Goal: Task Accomplishment & Management: Manage account settings

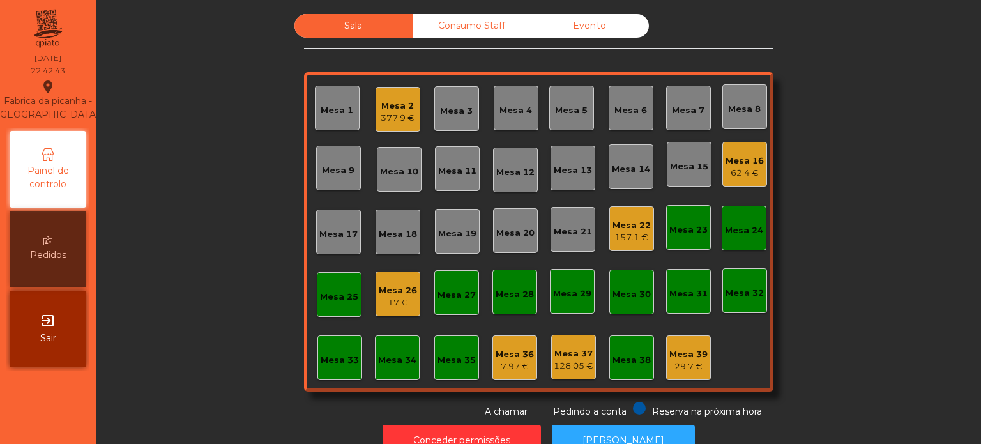
click at [669, 355] on div "Mesa 39" at bounding box center [688, 354] width 38 height 13
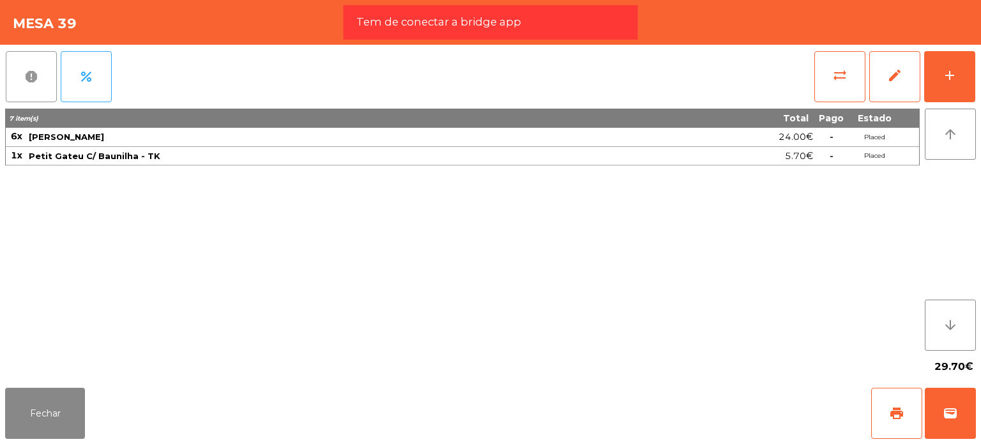
click at [31, 80] on span "report" at bounding box center [31, 76] width 15 height 15
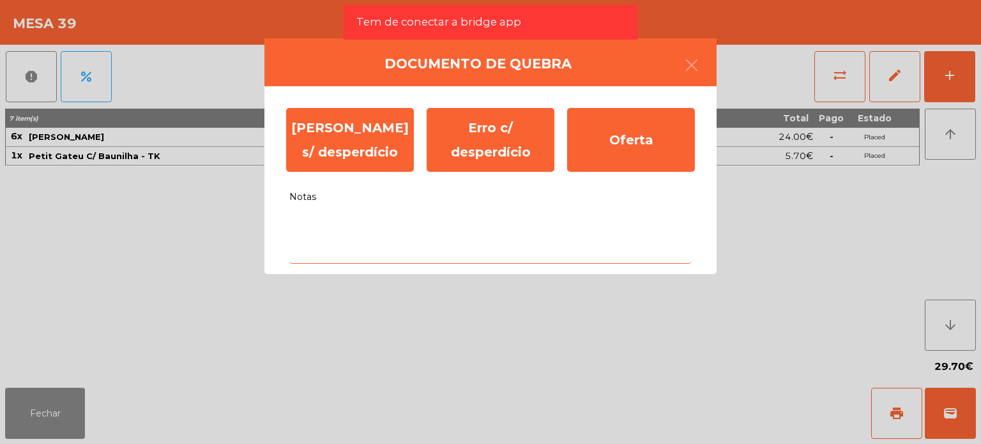
click at [417, 233] on textarea "Notas" at bounding box center [490, 237] width 402 height 53
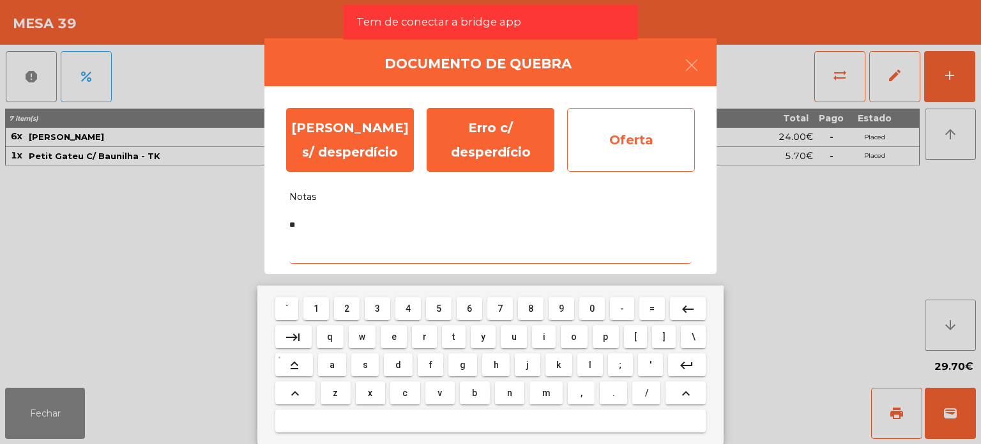
type textarea "**"
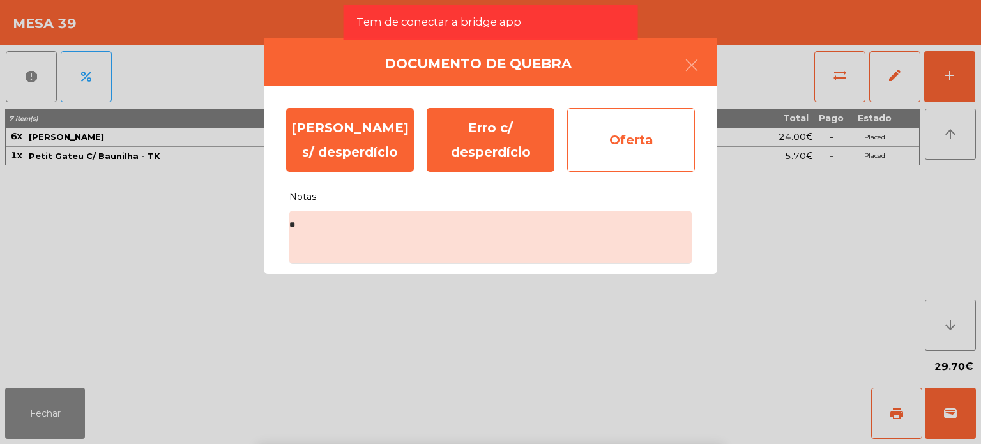
click at [653, 153] on div "Oferta" at bounding box center [631, 140] width 128 height 64
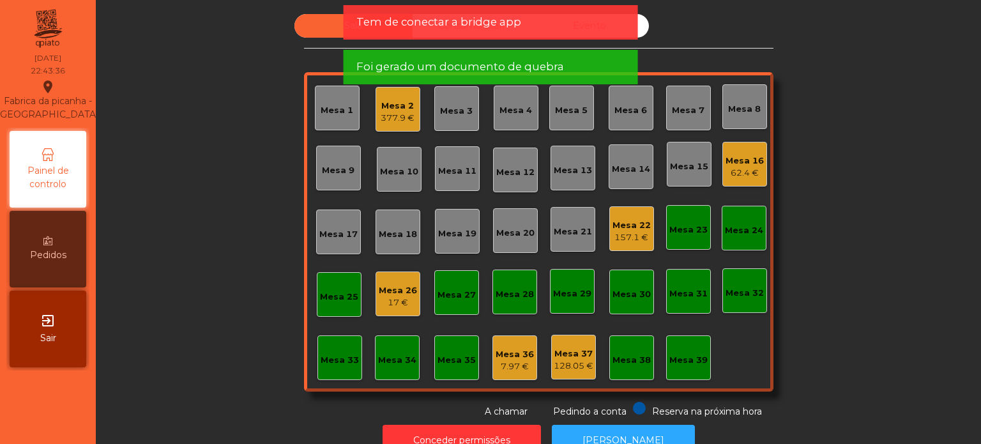
click at [554, 347] on div "Mesa 37" at bounding box center [574, 353] width 40 height 13
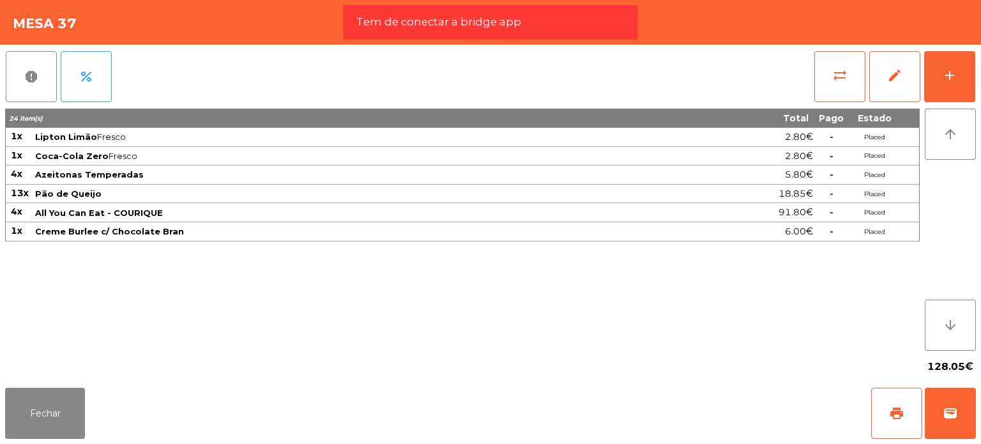
click at [5, 70] on div "report percent" at bounding box center [58, 77] width 107 height 64
click at [57, 76] on div "report percent" at bounding box center [58, 77] width 107 height 64
click at [43, 68] on button "report" at bounding box center [31, 76] width 51 height 51
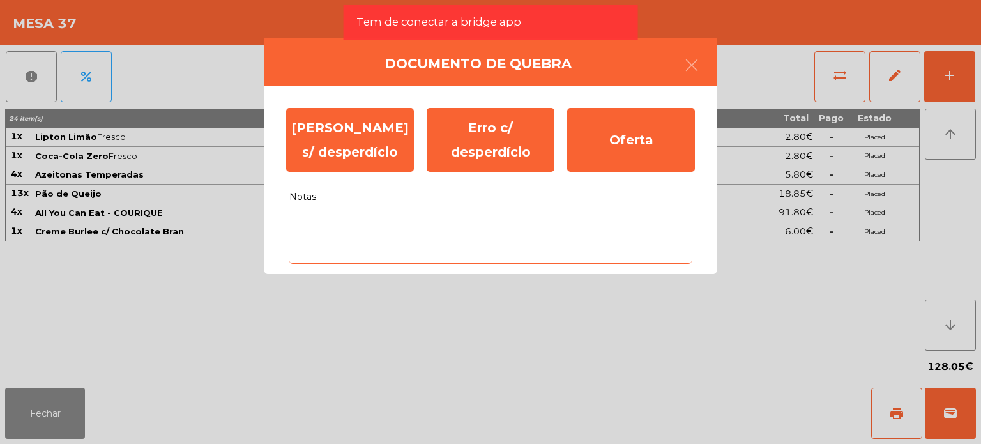
click at [395, 227] on textarea "Notas" at bounding box center [490, 237] width 402 height 53
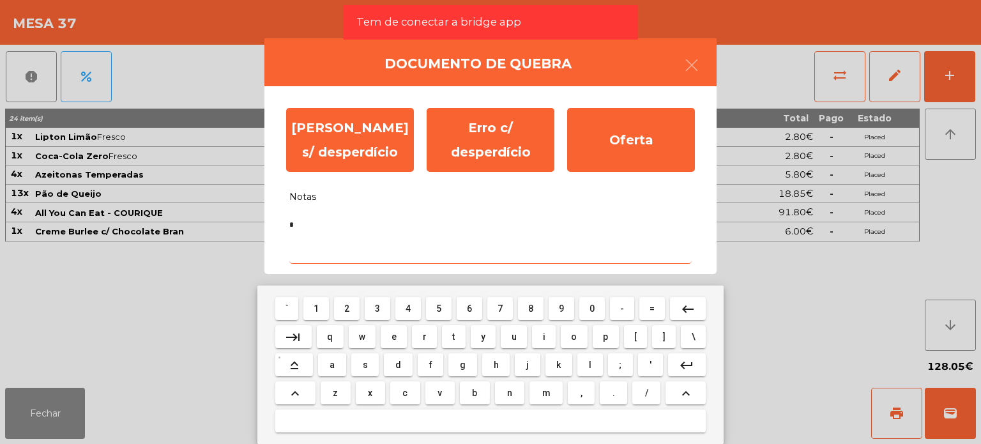
click at [395, 227] on textarea "*" at bounding box center [490, 237] width 402 height 53
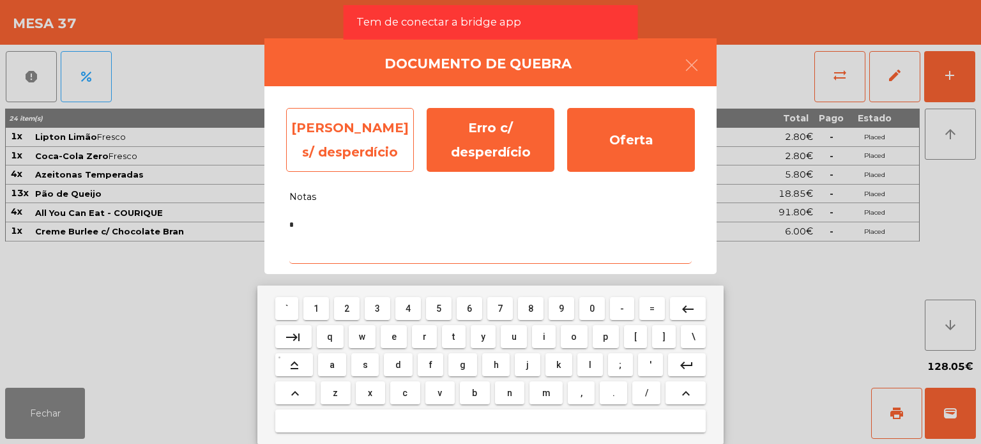
type textarea "*"
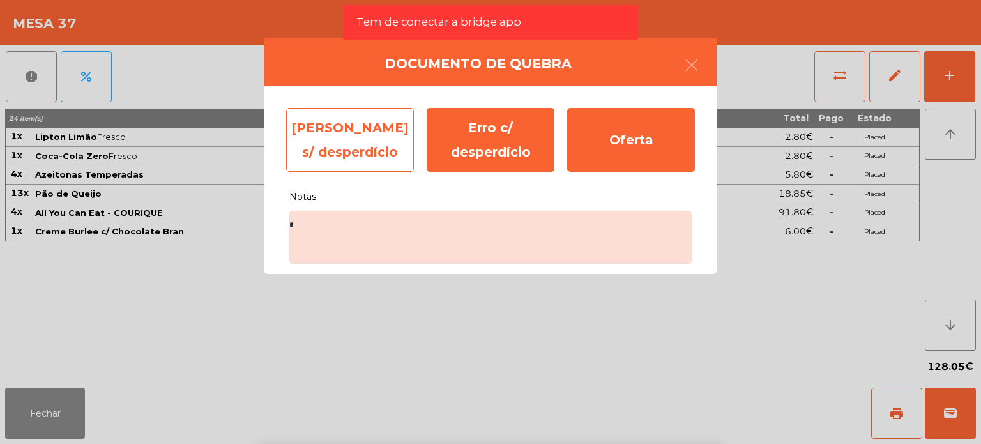
click at [367, 145] on div "[PERSON_NAME] s/ desperdício" at bounding box center [350, 140] width 128 height 64
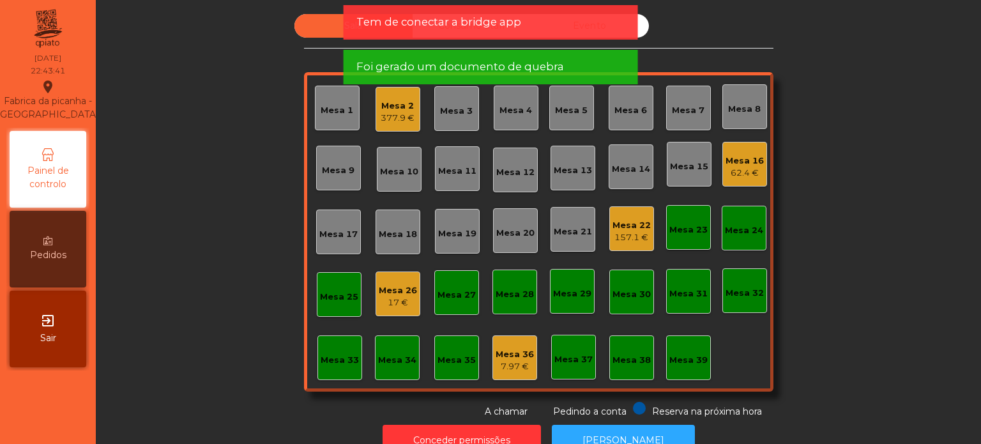
click at [497, 369] on div "7.97 €" at bounding box center [515, 366] width 38 height 13
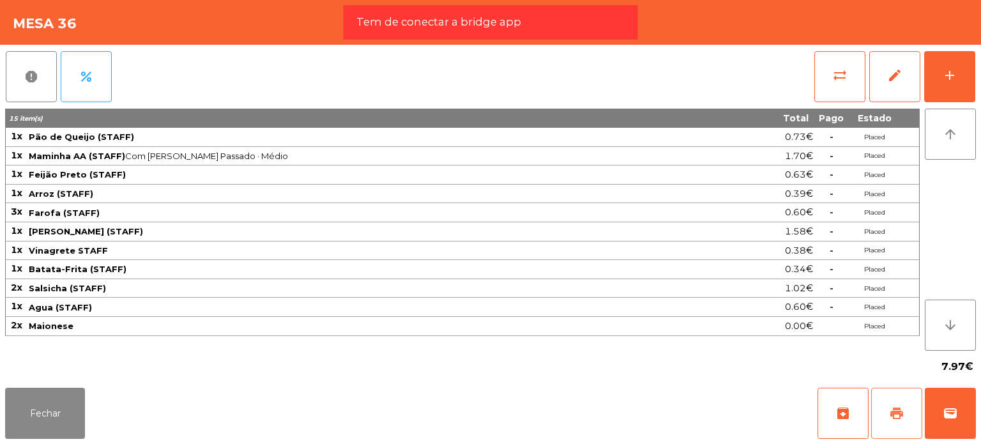
click at [893, 423] on button "print" at bounding box center [896, 413] width 51 height 51
click at [34, 73] on span "report" at bounding box center [31, 76] width 15 height 15
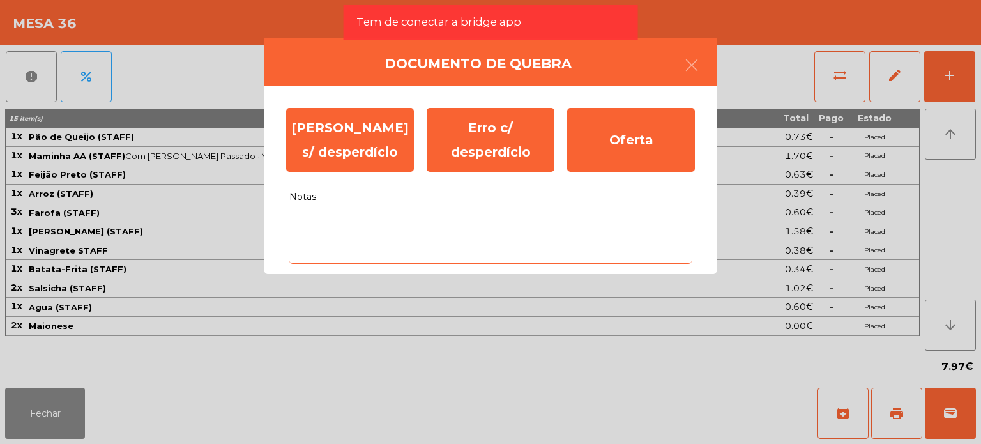
click at [565, 262] on textarea "Notas" at bounding box center [490, 237] width 402 height 53
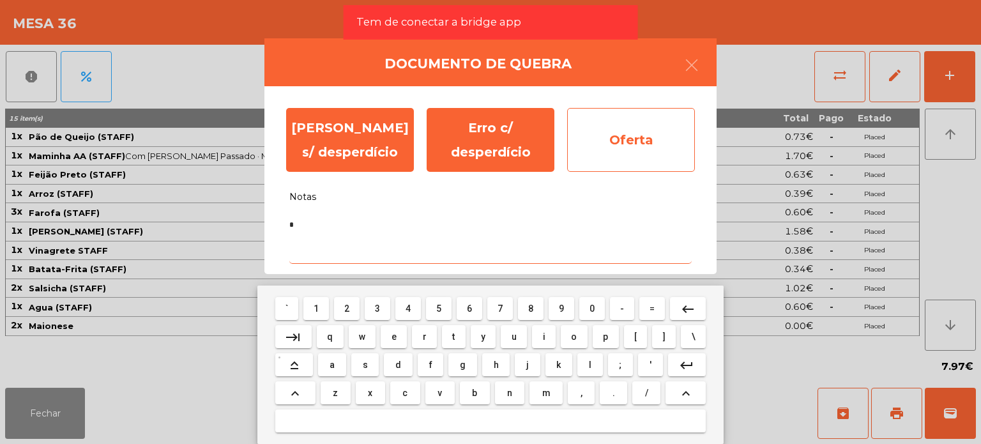
type textarea "*"
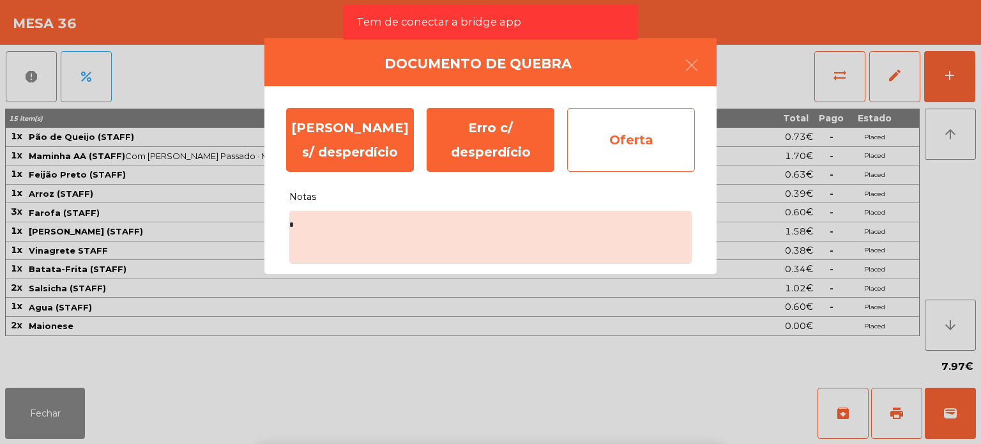
click at [638, 137] on div "Oferta" at bounding box center [631, 140] width 128 height 64
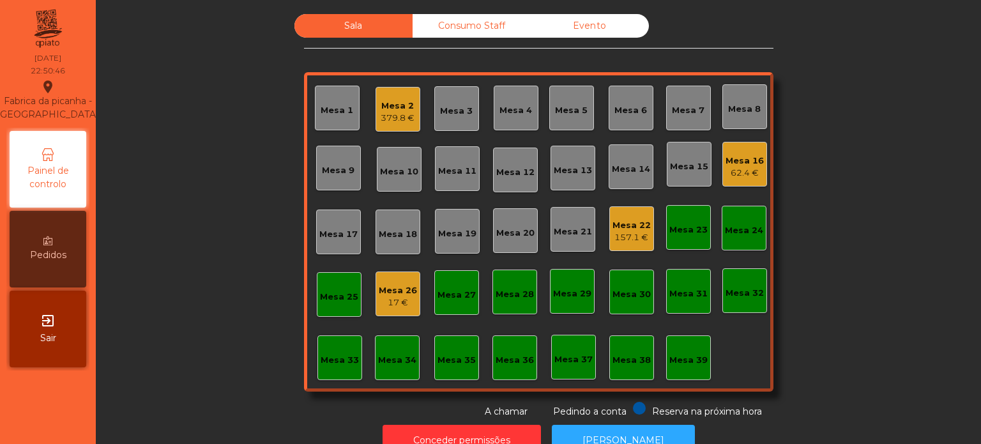
click at [613, 217] on div "Mesa 22 157.1 €" at bounding box center [632, 229] width 38 height 30
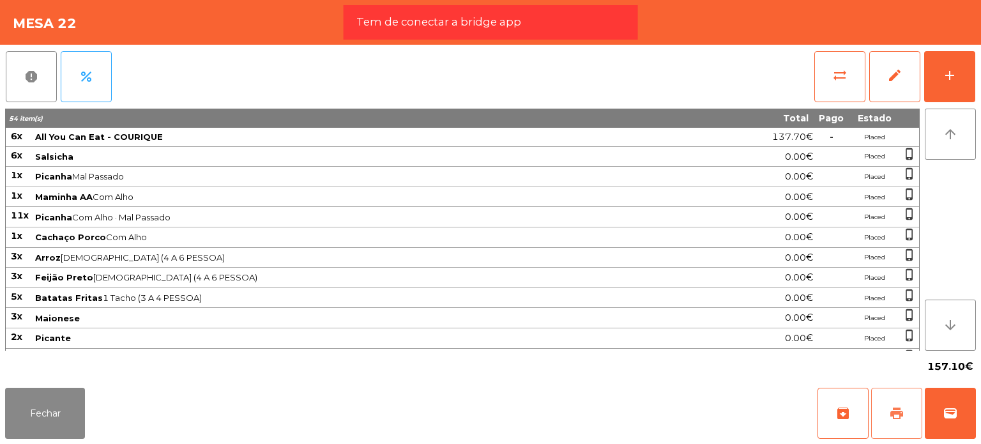
click at [906, 416] on button "print" at bounding box center [896, 413] width 51 height 51
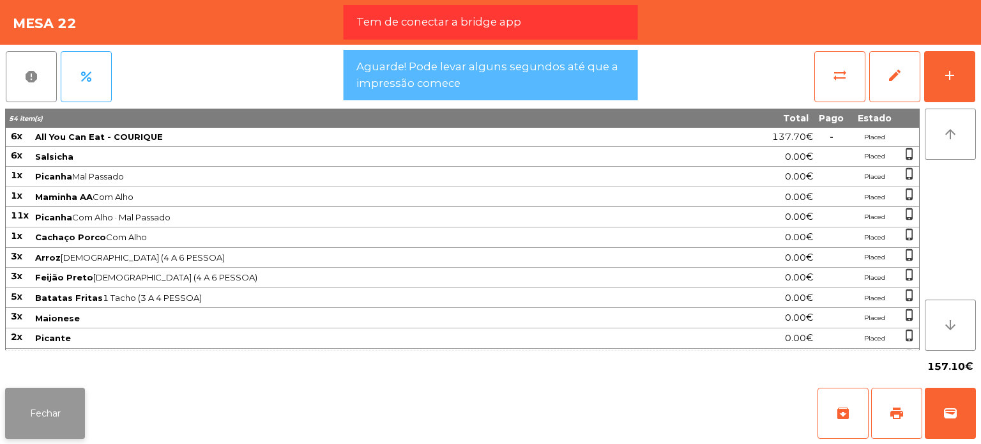
click at [38, 423] on button "Fechar" at bounding box center [45, 413] width 80 height 51
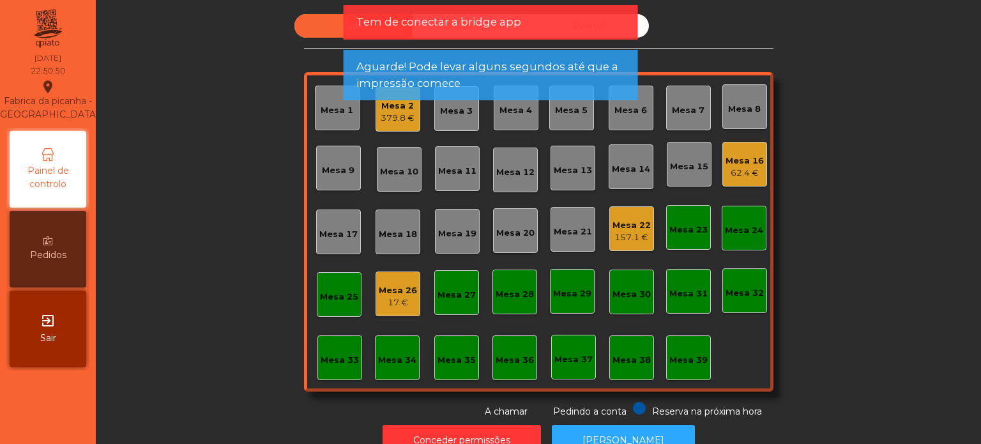
click at [409, 123] on div "379.8 €" at bounding box center [398, 118] width 34 height 13
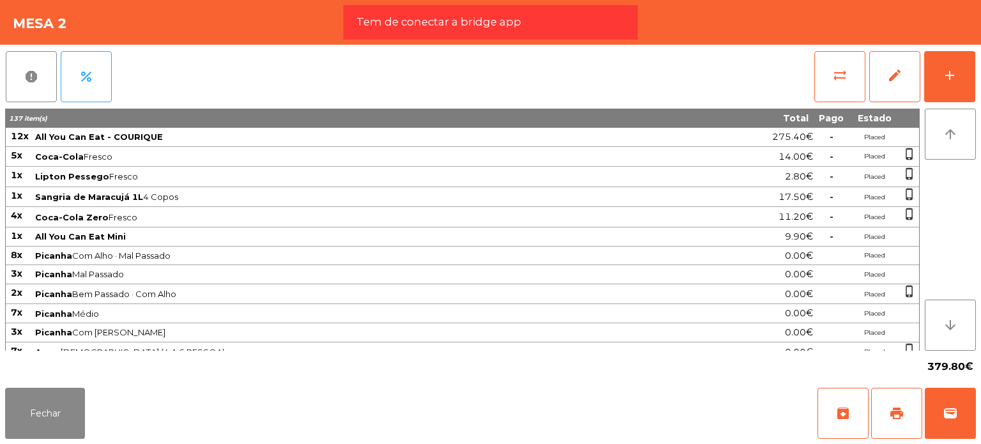
click at [804, 48] on div "report percent sync_alt edit add" at bounding box center [490, 77] width 971 height 64
click at [811, 61] on div "report percent sync_alt edit add" at bounding box center [490, 77] width 971 height 64
click at [837, 69] on span "sync_alt" at bounding box center [839, 75] width 15 height 15
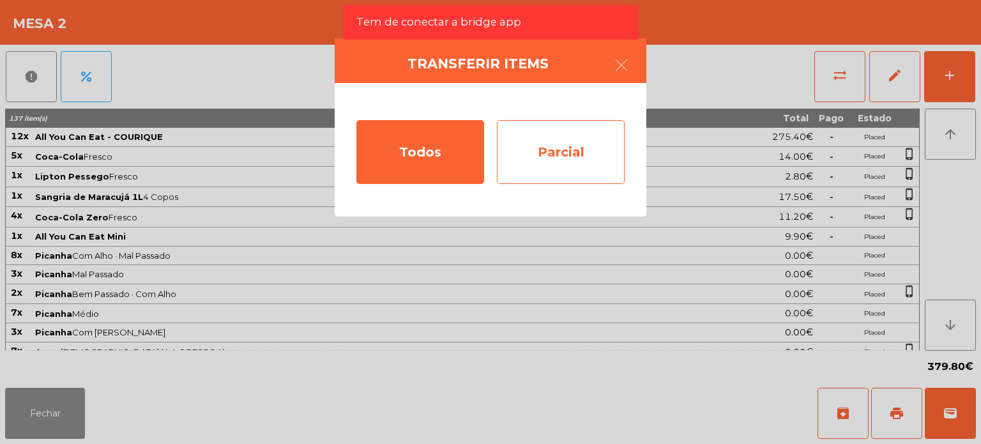
click at [592, 132] on div "Parcial" at bounding box center [561, 152] width 128 height 64
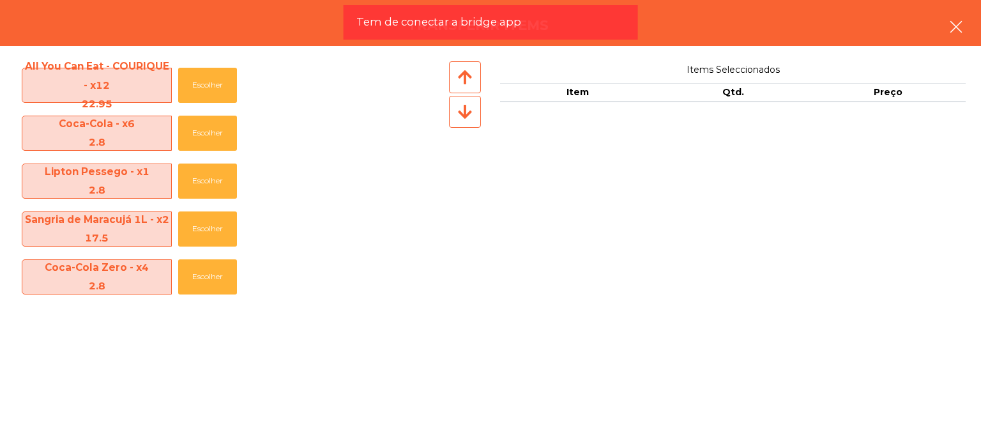
click at [942, 30] on button "button" at bounding box center [956, 28] width 36 height 38
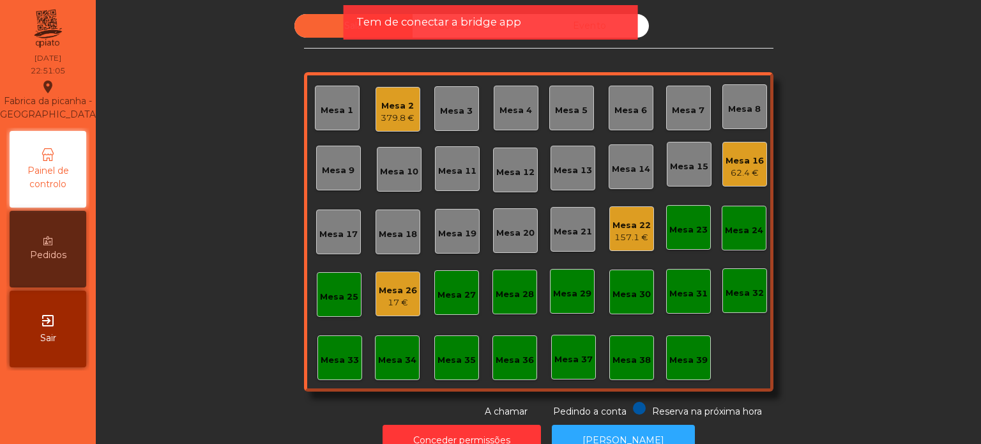
click at [367, 100] on div "Mesa 1 Mesa 2 379.8 € Mesa 3 Mesa 4 Mesa 5 Mesa 6 Mesa 7 Mesa 8 Mesa 9 Mesa 10 …" at bounding box center [538, 231] width 469 height 319
click at [381, 105] on div "Mesa 2" at bounding box center [398, 106] width 34 height 13
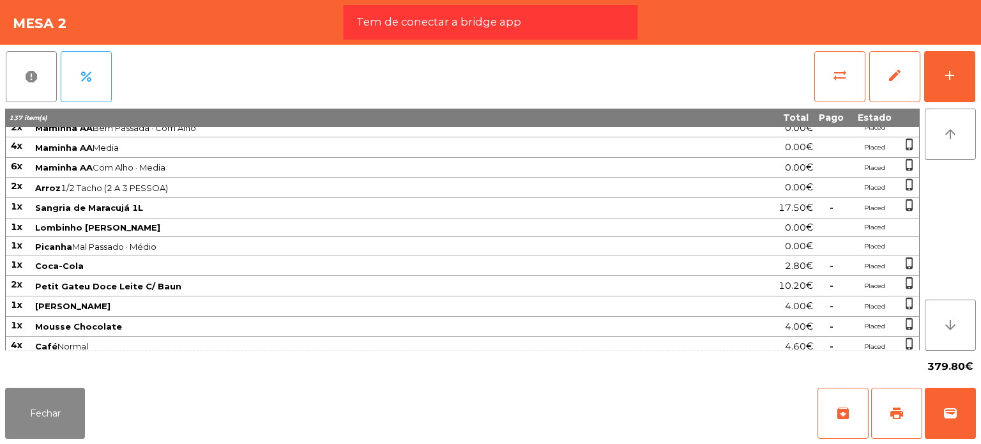
scroll to position [478, 0]
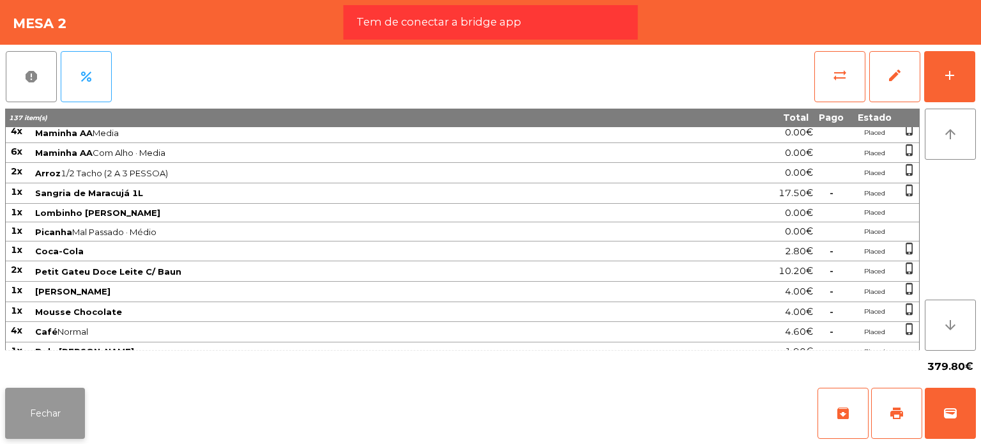
click at [56, 436] on button "Fechar" at bounding box center [45, 413] width 80 height 51
